Goal: Task Accomplishment & Management: Manage account settings

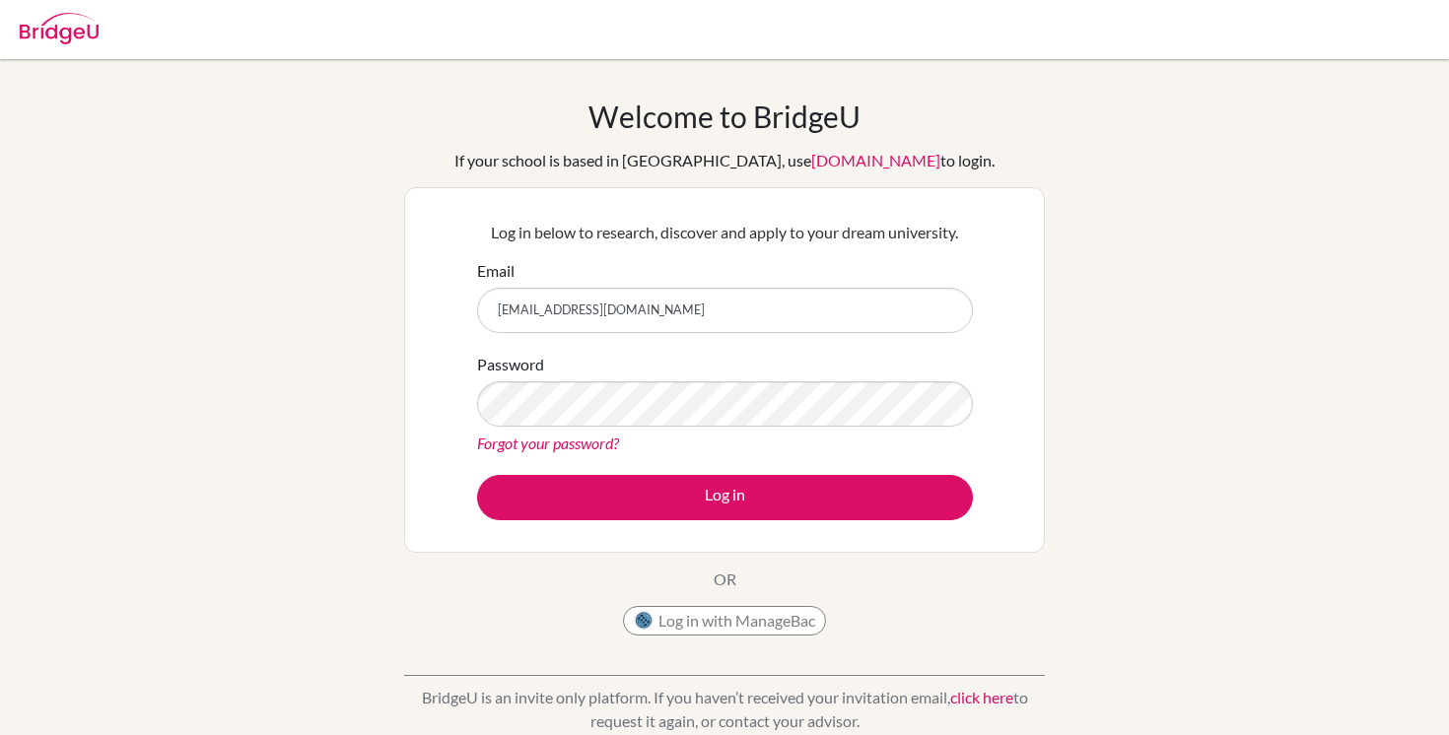
type input "[EMAIL_ADDRESS][DOMAIN_NAME]"
click at [28, 31] on img at bounding box center [59, 29] width 79 height 32
click at [62, 35] on img at bounding box center [59, 29] width 79 height 32
type input "[EMAIL_ADDRESS][DOMAIN_NAME]"
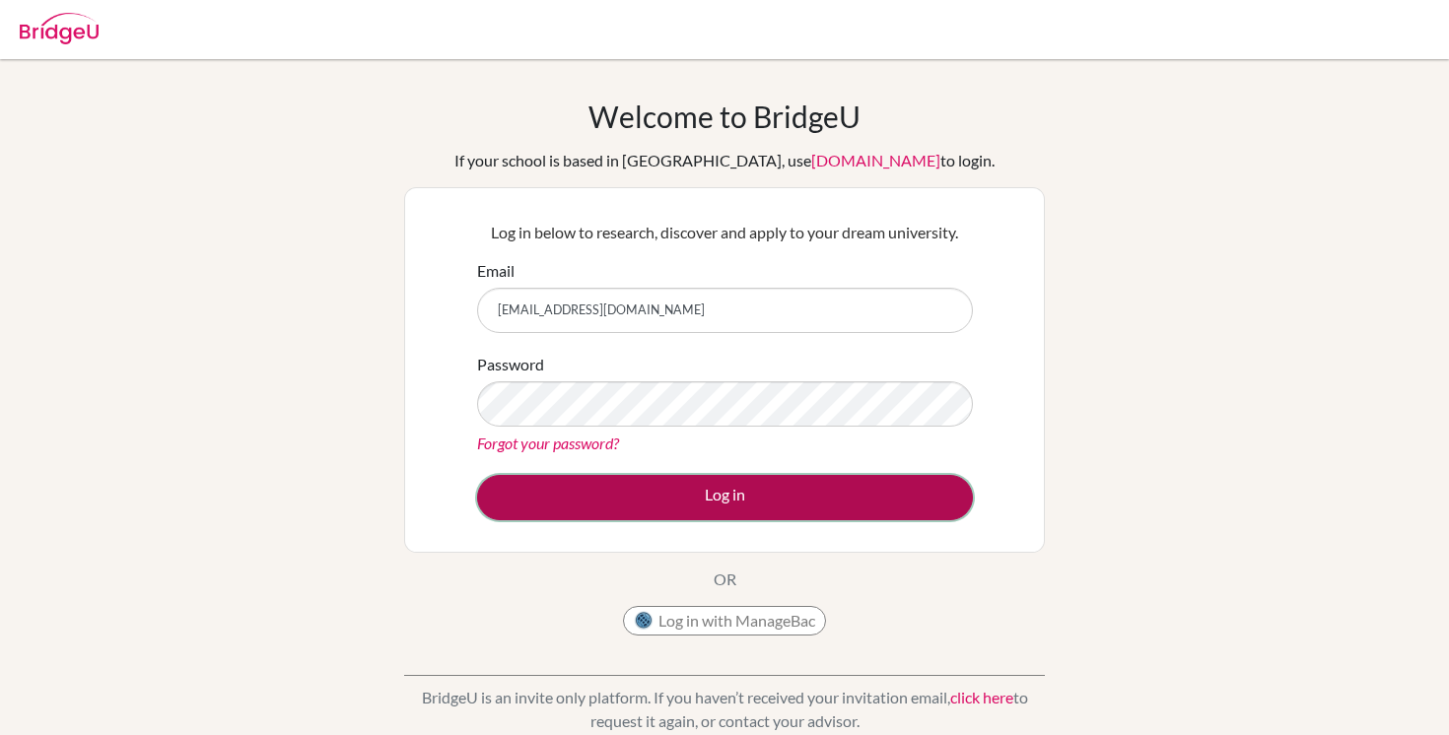
click at [771, 510] on button "Log in" at bounding box center [725, 497] width 496 height 45
